Goal: Transaction & Acquisition: Purchase product/service

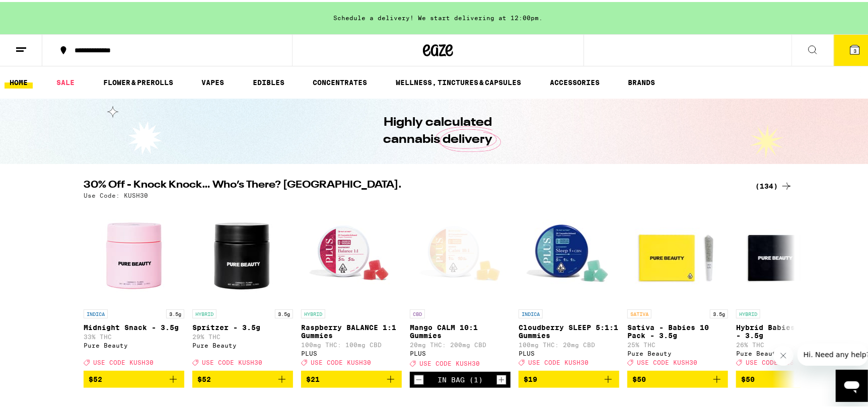
click at [766, 186] on div "(134)" at bounding box center [773, 184] width 37 height 12
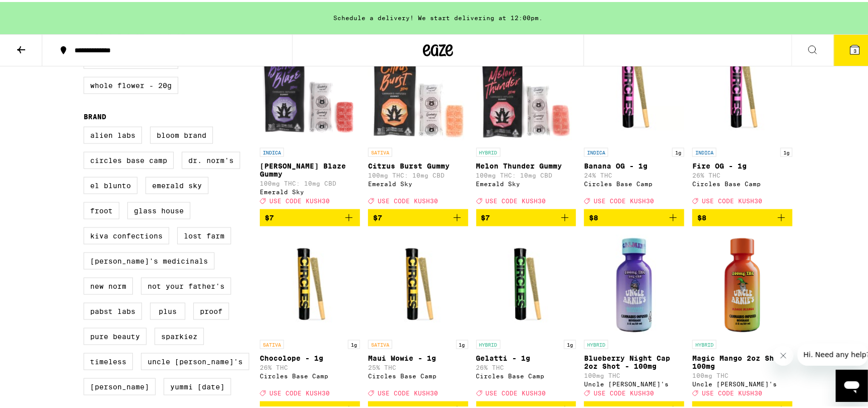
scroll to position [856, 0]
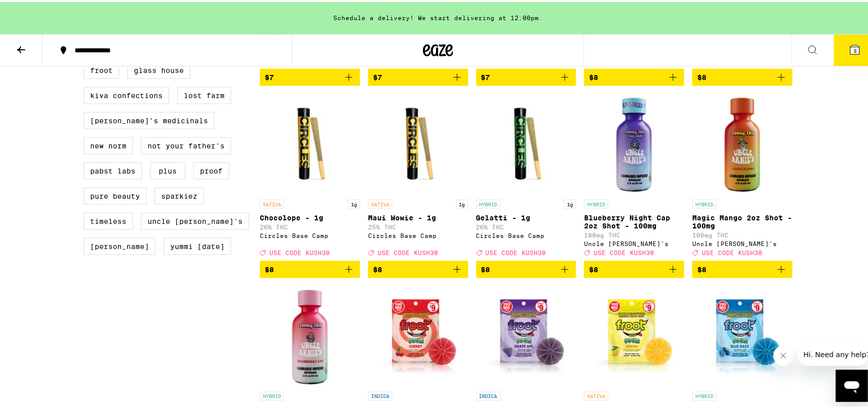
click at [667, 274] on icon "Add to bag" at bounding box center [673, 268] width 12 height 12
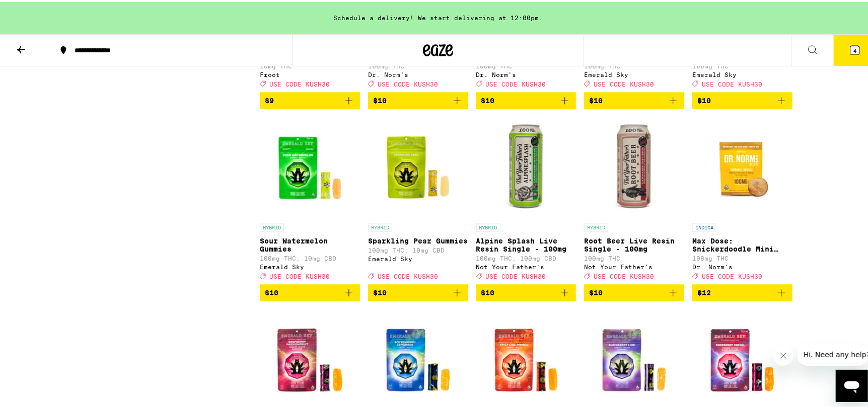
scroll to position [1460, 0]
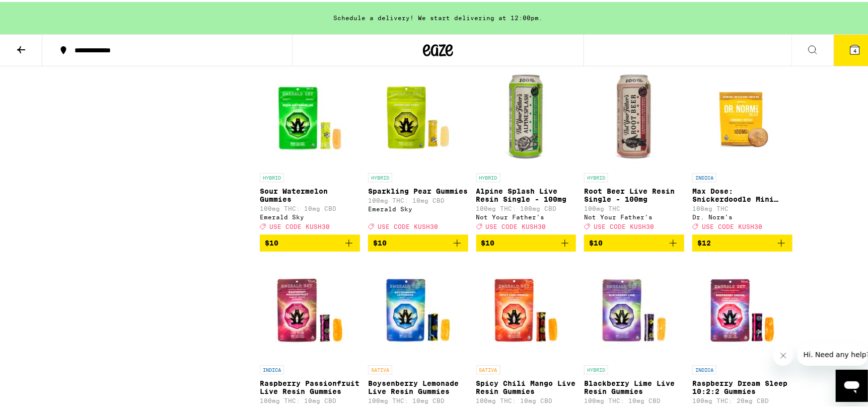
click at [559, 247] on icon "Add to bag" at bounding box center [565, 241] width 12 height 12
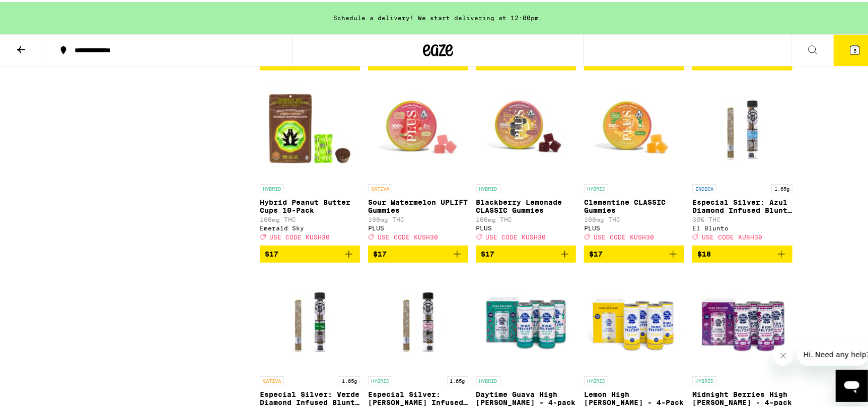
scroll to position [2115, 0]
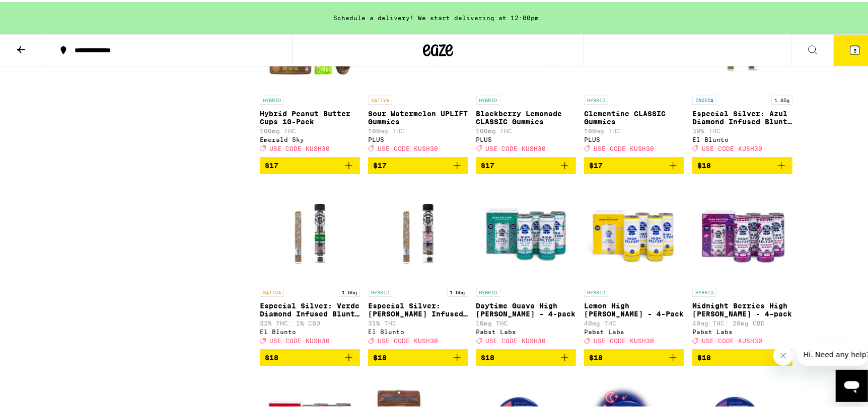
click at [777, 170] on icon "Add to bag" at bounding box center [781, 164] width 12 height 12
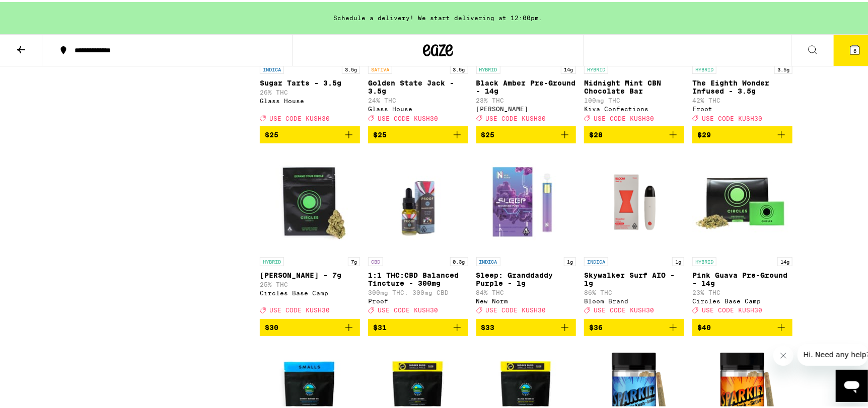
scroll to position [3978, 0]
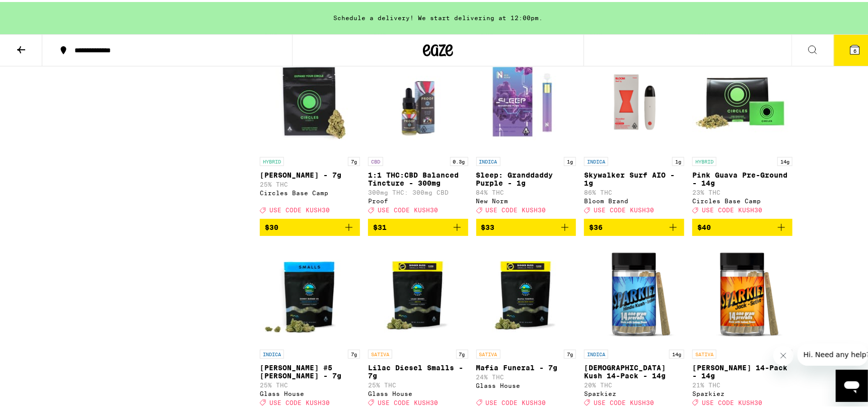
click at [560, 232] on icon "Add to bag" at bounding box center [565, 226] width 12 height 12
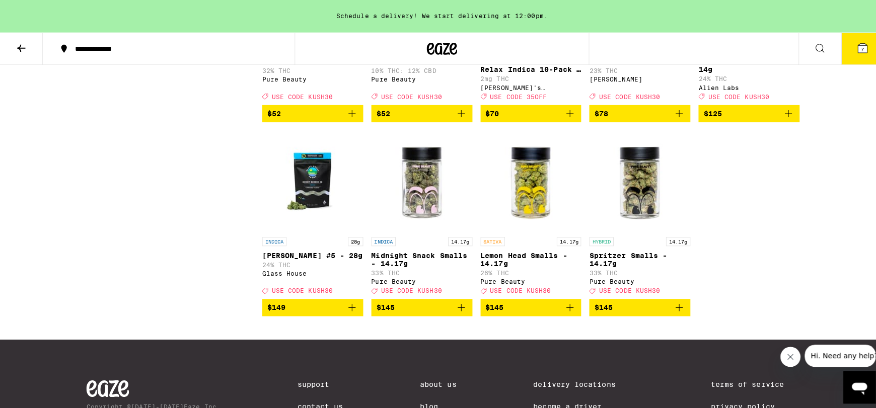
scroll to position [4935, 0]
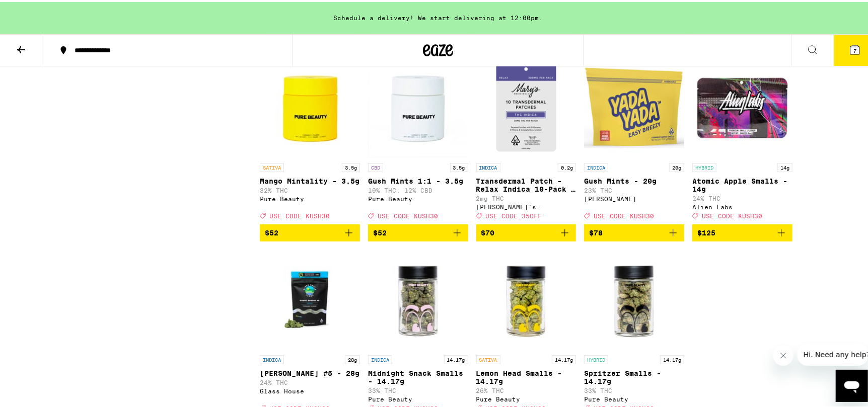
click at [845, 40] on button "7" at bounding box center [855, 48] width 42 height 31
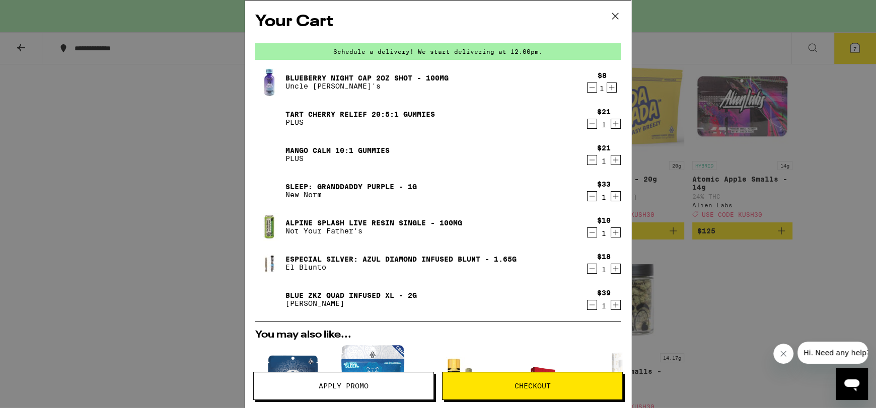
click at [588, 127] on icon "Decrement" at bounding box center [592, 124] width 9 height 12
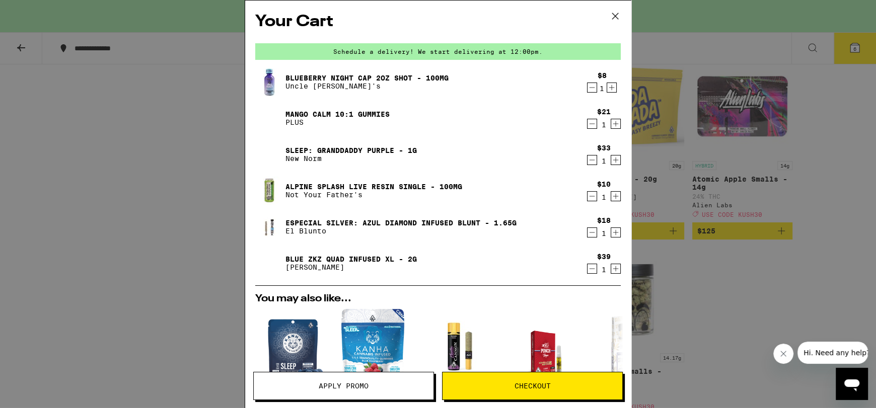
click at [588, 123] on icon "Decrement" at bounding box center [592, 124] width 9 height 12
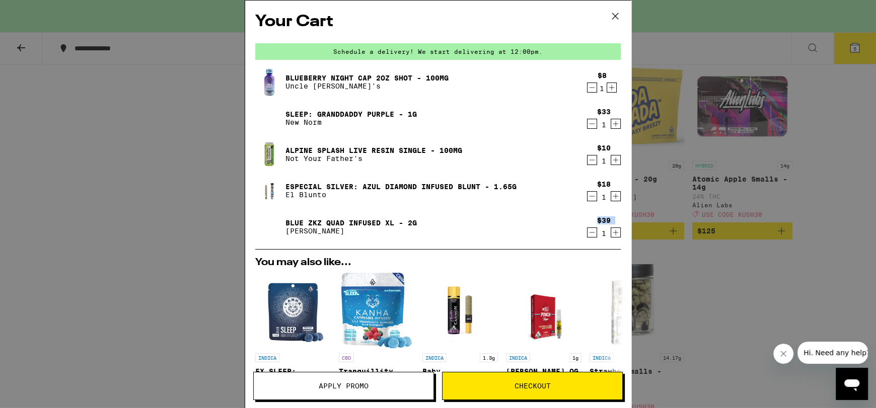
click at [588, 234] on div "$39 1" at bounding box center [602, 227] width 38 height 21
click at [589, 236] on icon "Decrement" at bounding box center [592, 233] width 9 height 12
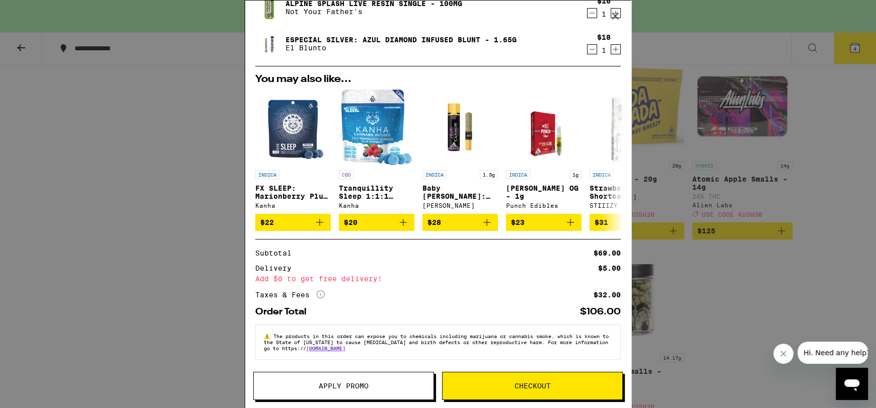
scroll to position [152, 0]
click at [348, 396] on button "Apply Promo" at bounding box center [343, 386] width 181 height 28
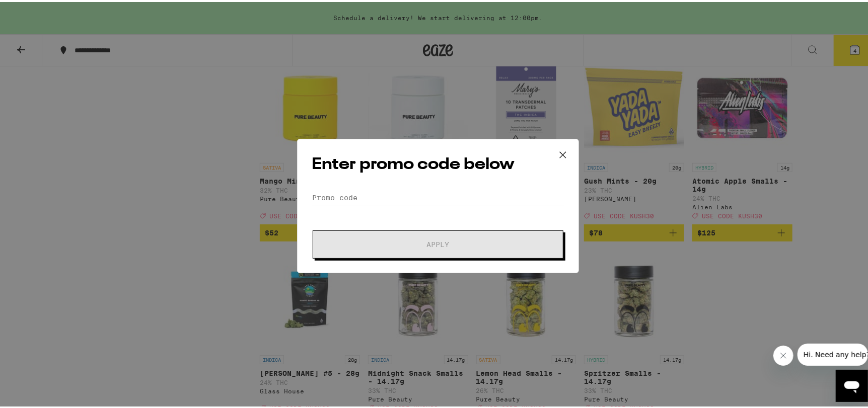
click at [340, 187] on div "Enter promo code below Promo Code Apply" at bounding box center [438, 204] width 282 height 134
click at [342, 200] on input "Promo Code" at bounding box center [438, 195] width 253 height 15
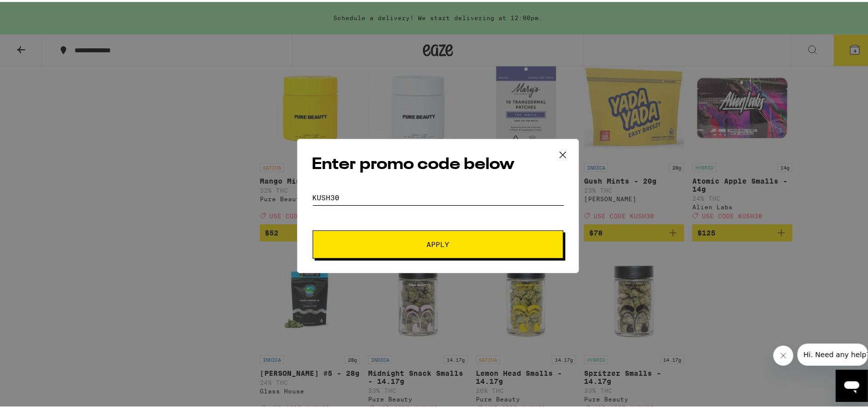
type input "kush30"
click at [313, 229] on button "Apply" at bounding box center [438, 243] width 251 height 28
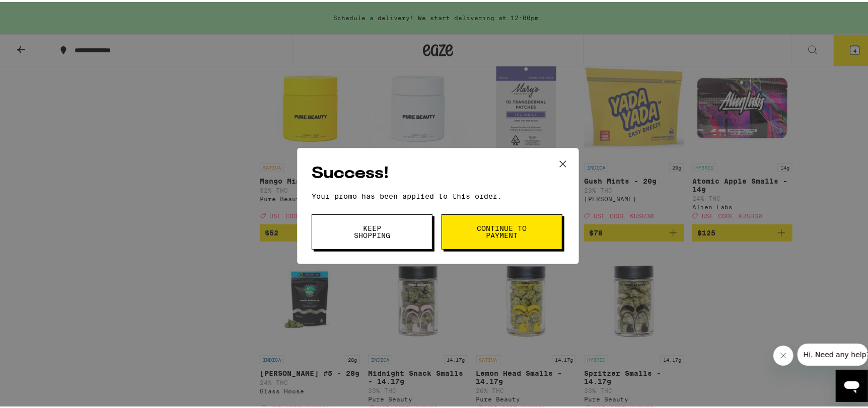
click at [404, 244] on button "Keep Shopping" at bounding box center [372, 229] width 121 height 35
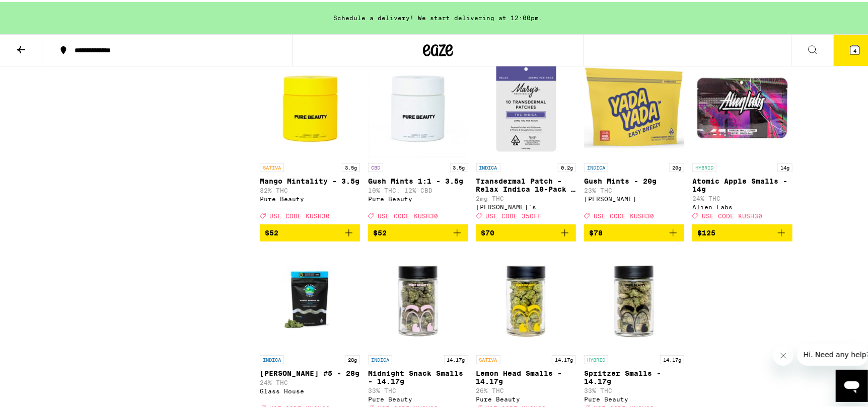
click at [852, 53] on icon at bounding box center [855, 48] width 12 height 12
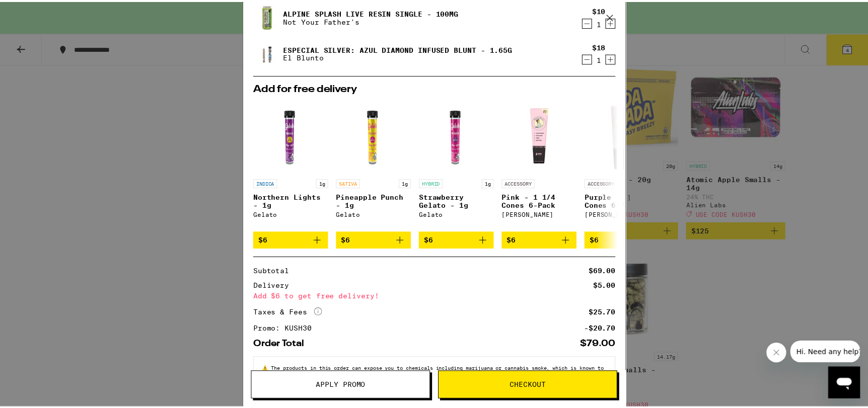
scroll to position [178, 0]
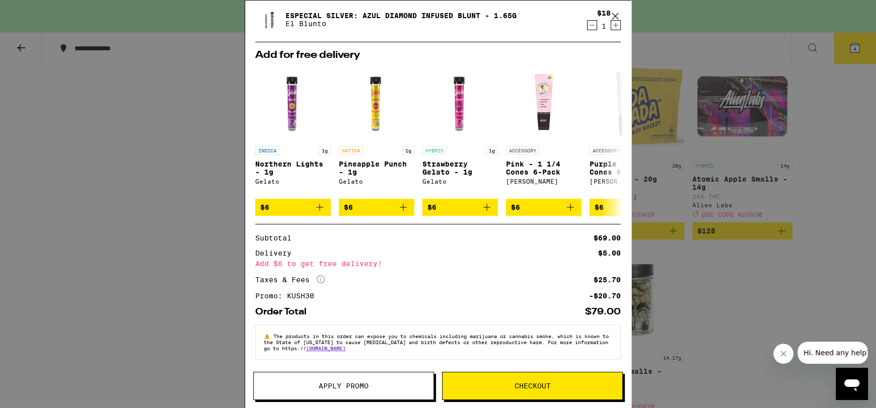
click at [615, 18] on icon at bounding box center [615, 16] width 15 height 15
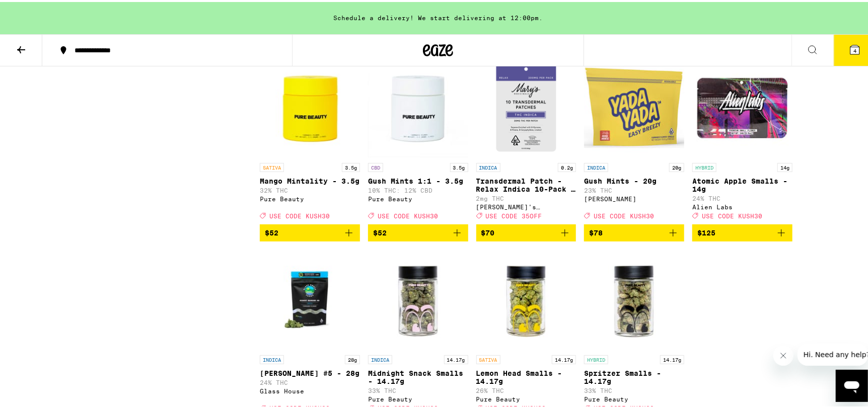
click at [855, 48] on button "4" at bounding box center [855, 48] width 42 height 31
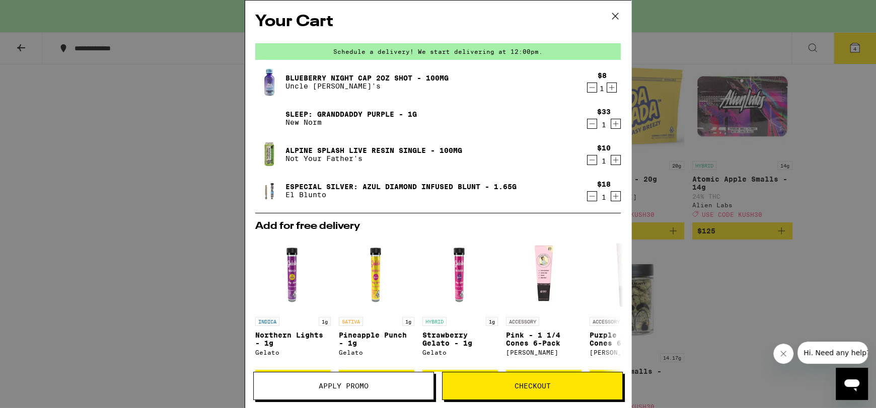
click at [615, 12] on icon at bounding box center [615, 16] width 15 height 15
